Goal: Task Accomplishment & Management: Complete application form

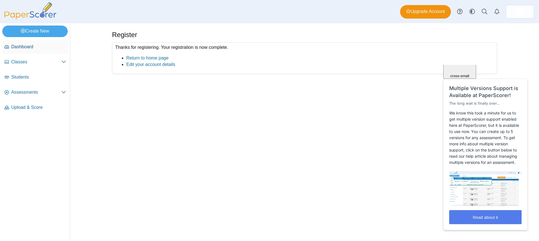
click at [33, 44] on span "Dashboard" at bounding box center [38, 47] width 55 height 6
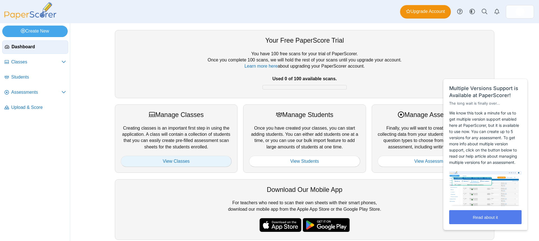
click at [211, 162] on link "View Classes" at bounding box center [176, 161] width 111 height 11
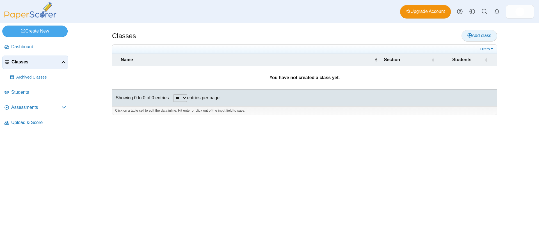
click at [482, 34] on span "Add class" at bounding box center [480, 35] width 24 height 5
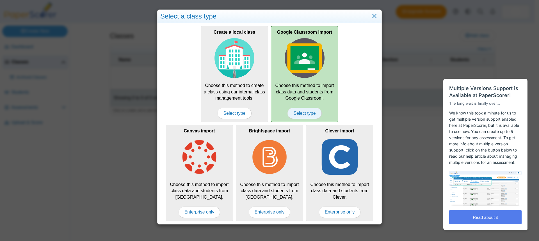
click at [314, 113] on span "Select type" at bounding box center [305, 113] width 34 height 11
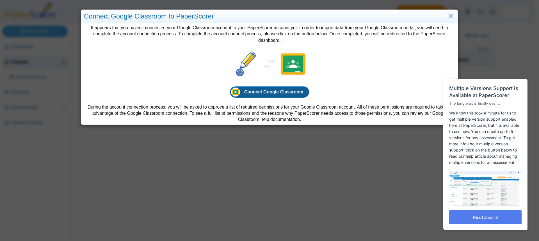
click at [290, 95] on link "Connect Google Classroom" at bounding box center [270, 92] width 80 height 11
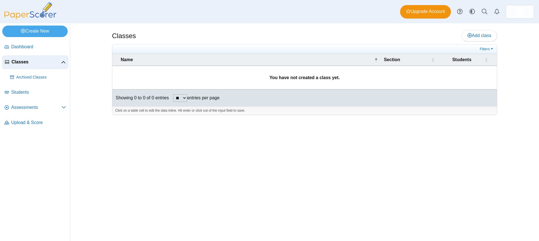
click at [480, 42] on div "Classes Add class" at bounding box center [304, 36] width 385 height 13
click at [482, 33] on span "Add class" at bounding box center [480, 35] width 24 height 5
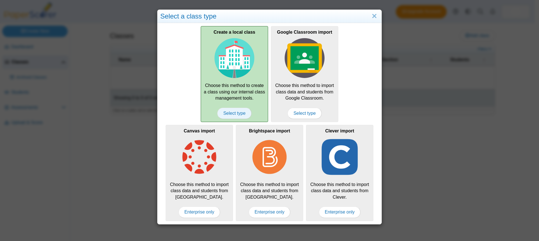
click at [233, 119] on span "Select type" at bounding box center [234, 113] width 34 height 11
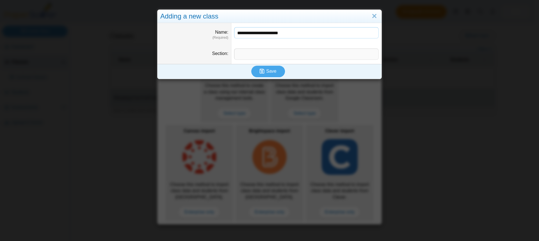
type input "**********"
click at [266, 68] on button "Save" at bounding box center [268, 71] width 34 height 11
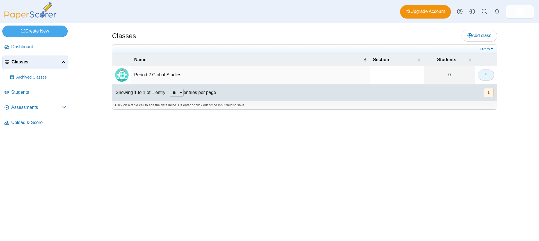
click at [488, 72] on icon "button" at bounding box center [486, 74] width 4 height 4
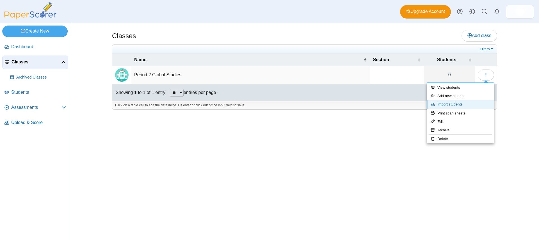
click at [482, 104] on link "Import students" at bounding box center [460, 104] width 67 height 8
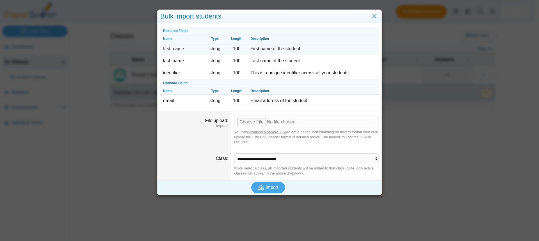
click at [177, 47] on td "first_name" at bounding box center [182, 49] width 44 height 12
click at [170, 50] on td "first_name" at bounding box center [182, 49] width 44 height 12
click at [245, 123] on input "File upload" at bounding box center [306, 122] width 145 height 12
type input "**********"
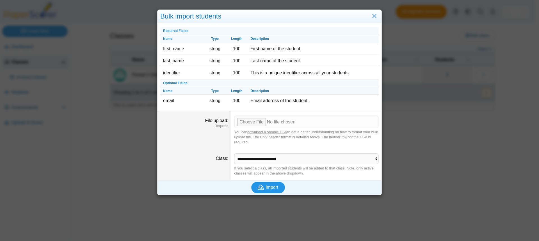
click at [271, 187] on span "Import" at bounding box center [272, 187] width 13 height 5
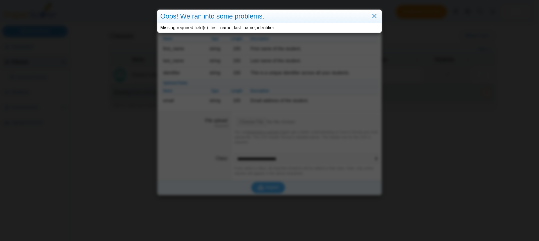
click at [374, 22] on div "Oops! We ran into some problems." at bounding box center [270, 16] width 224 height 13
click at [373, 17] on link "Close" at bounding box center [374, 17] width 9 height 10
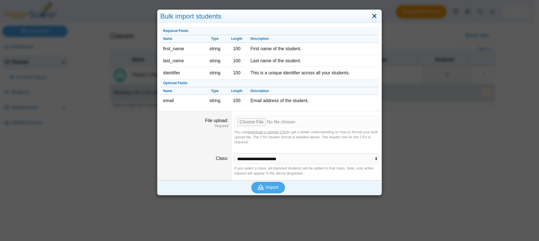
click at [371, 15] on link "Close" at bounding box center [374, 17] width 9 height 10
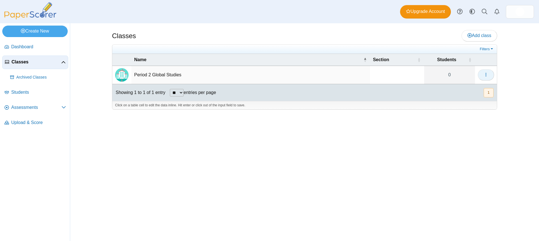
click at [489, 78] on button "button" at bounding box center [486, 74] width 16 height 11
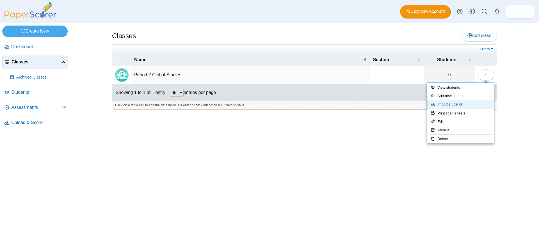
click at [453, 104] on link "Import students" at bounding box center [460, 104] width 67 height 8
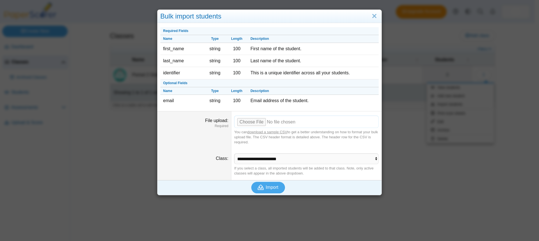
click at [251, 124] on input "File upload" at bounding box center [306, 122] width 145 height 12
click at [267, 184] on button "Import" at bounding box center [268, 187] width 34 height 11
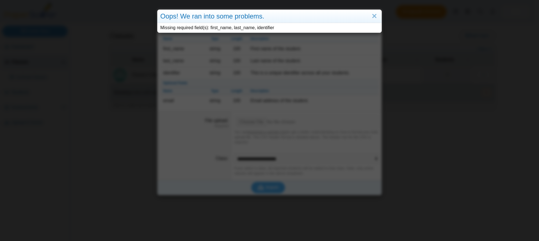
click at [304, 131] on div "Oops! We ran into some problems. Missing required field(s): first_name, last_na…" at bounding box center [269, 120] width 539 height 241
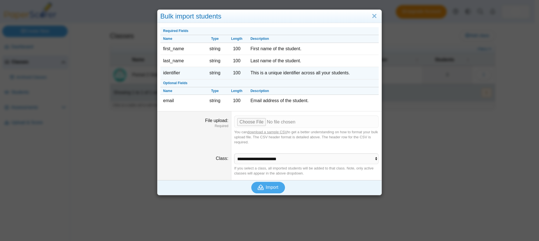
click at [346, 74] on td "This is a unique identifier across all your students." at bounding box center [313, 73] width 131 height 12
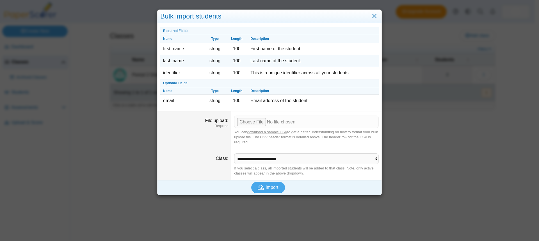
click at [346, 58] on td "Last name of the student." at bounding box center [313, 61] width 131 height 12
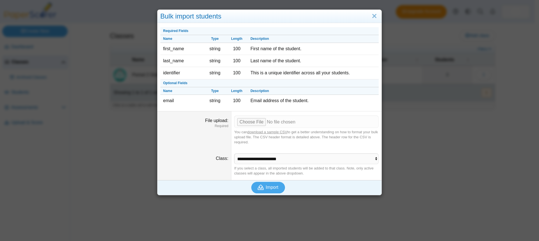
click at [377, 19] on div "Bulk import students" at bounding box center [270, 16] width 224 height 13
click at [356, 9] on div "Bulk import students Required Fields Name Type Length Description first_name st…" at bounding box center [269, 120] width 539 height 241
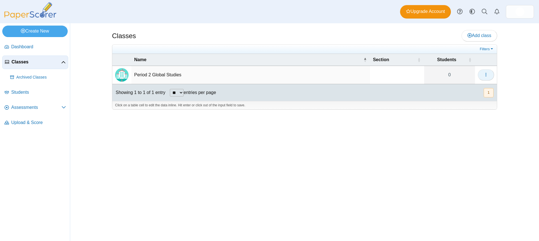
click at [478, 69] on td at bounding box center [486, 75] width 22 height 18
click at [486, 73] on icon "button" at bounding box center [486, 74] width 4 height 4
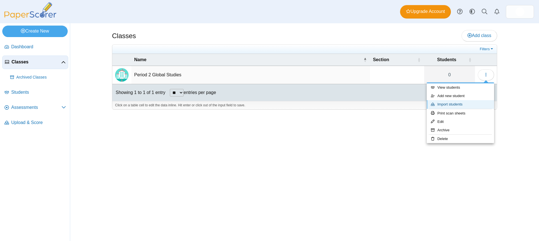
click at [478, 101] on link "Import students" at bounding box center [460, 104] width 67 height 8
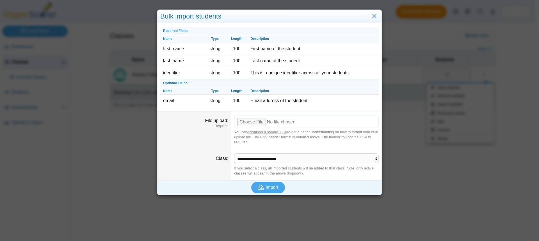
click at [254, 122] on input "File upload" at bounding box center [306, 122] width 145 height 12
click at [263, 187] on icon "submit" at bounding box center [262, 188] width 8 height 6
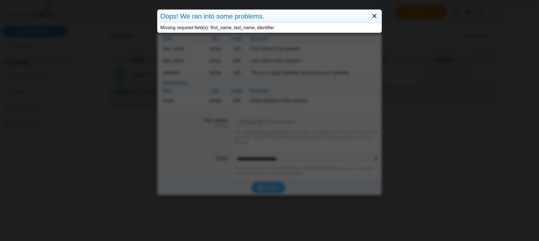
click at [377, 16] on link "Close" at bounding box center [374, 17] width 9 height 10
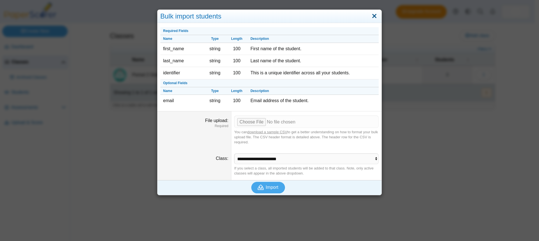
click at [377, 16] on link "Close" at bounding box center [374, 17] width 9 height 10
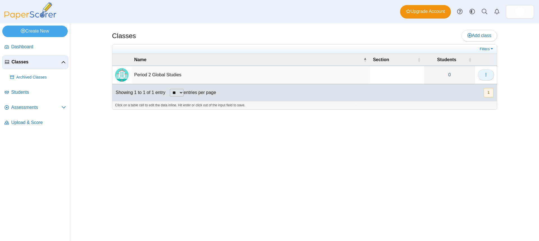
click at [484, 72] on icon "button" at bounding box center [486, 74] width 4 height 4
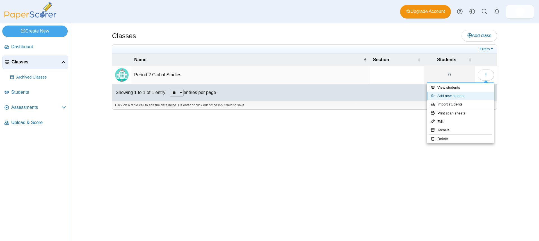
click at [458, 97] on link "Add new student" at bounding box center [460, 96] width 67 height 8
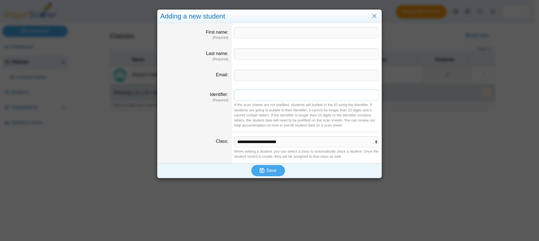
click at [296, 91] on input "Identifier" at bounding box center [306, 95] width 145 height 11
click at [371, 17] on link "Close" at bounding box center [374, 17] width 9 height 10
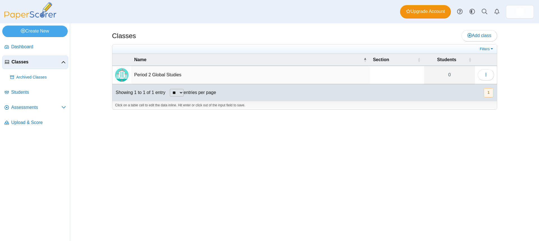
click at [364, 86] on div "Showing 1 to 1 of 1 entry ** ** ** *** entries per page « Prev 1 Next »" at bounding box center [304, 92] width 385 height 17
click at [479, 73] on td at bounding box center [486, 75] width 22 height 18
click at [480, 72] on button "button" at bounding box center [486, 74] width 16 height 11
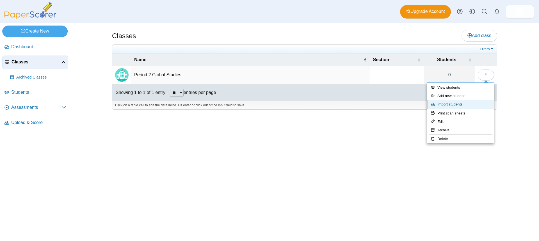
click at [468, 107] on link "Import students" at bounding box center [460, 104] width 67 height 8
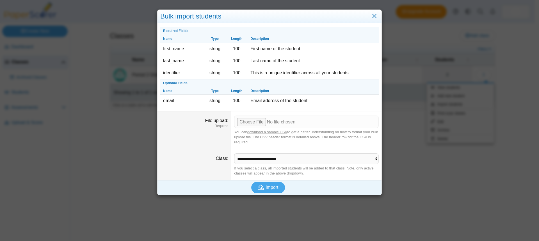
click at [249, 129] on dd "You can download a sample CSV to get a better understanding on how to format yo…" at bounding box center [307, 131] width 150 height 38
click at [249, 125] on input "File upload" at bounding box center [306, 122] width 145 height 12
click at [261, 187] on use "submit" at bounding box center [261, 187] width 6 height 5
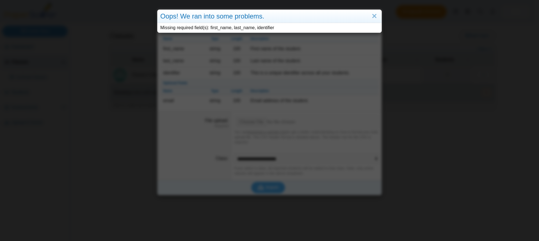
click at [273, 142] on div "Oops! We ran into some problems. Missing required field(s): first_name, last_na…" at bounding box center [269, 120] width 539 height 241
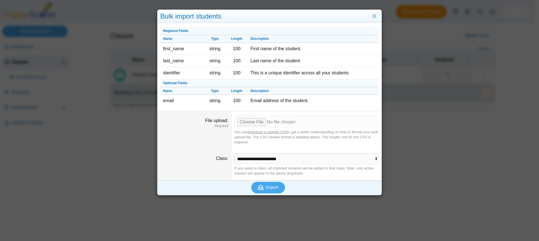
click at [249, 133] on link "download a sample CSV" at bounding box center [268, 132] width 40 height 4
click at [247, 123] on input "File upload" at bounding box center [306, 122] width 145 height 12
type input "**********"
click at [266, 190] on span "Import" at bounding box center [272, 187] width 13 height 5
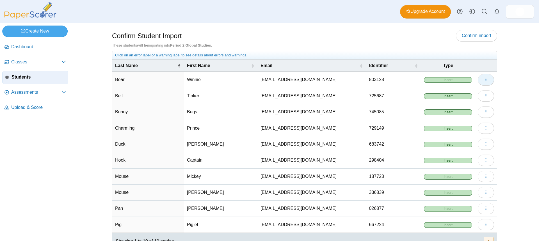
click at [489, 82] on button "button" at bounding box center [486, 79] width 16 height 11
click at [515, 86] on div "Confirm Student Import Confirm import These students will be importing into Per…" at bounding box center [304, 132] width 469 height 218
click at [164, 56] on div "Click on an error label or a warning label to see details about errors and warn…" at bounding box center [304, 55] width 379 height 5
